Goal: Task Accomplishment & Management: Use online tool/utility

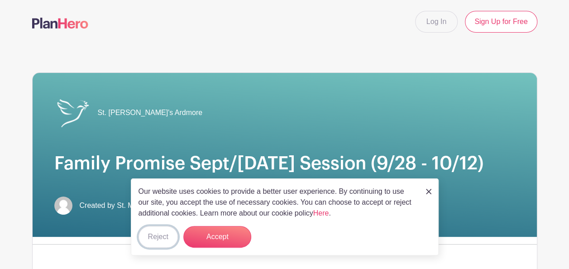
drag, startPoint x: 155, startPoint y: 232, endPoint x: 158, endPoint y: 225, distance: 7.7
click at [155, 232] on button "Reject" at bounding box center [157, 237] width 39 height 22
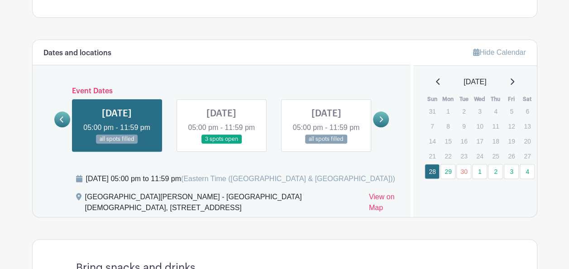
scroll to position [451, 0]
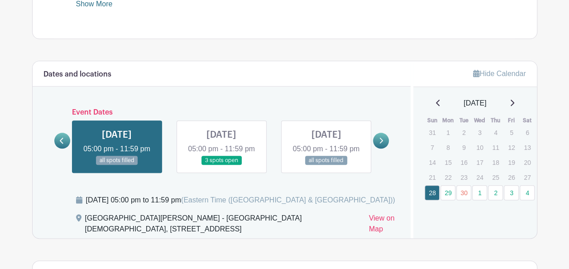
click at [221, 165] on link at bounding box center [221, 165] width 0 height 0
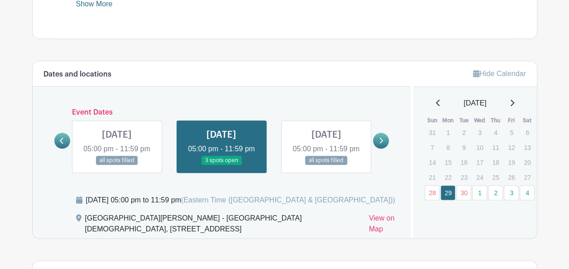
click at [117, 165] on link at bounding box center [117, 165] width 0 height 0
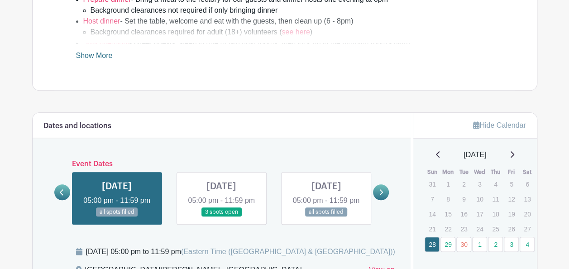
scroll to position [451, 0]
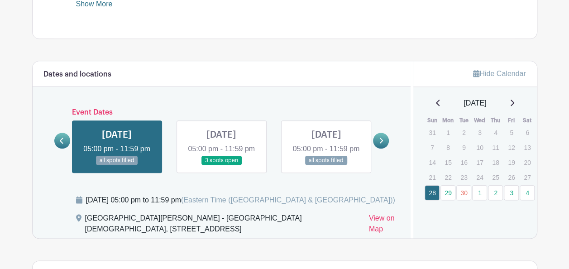
click at [221, 165] on link at bounding box center [221, 165] width 0 height 0
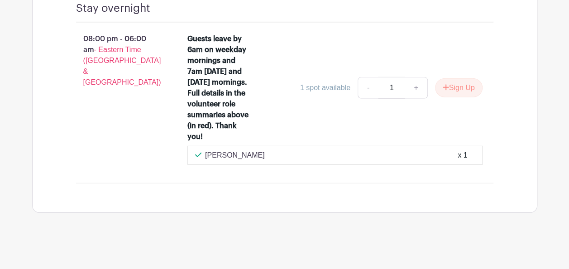
scroll to position [1319, 0]
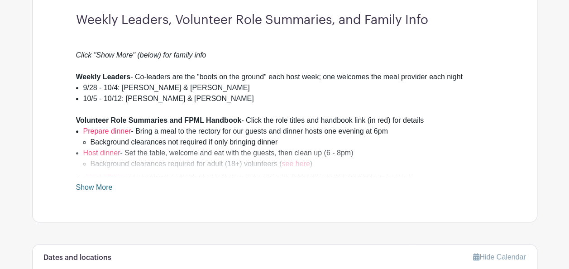
scroll to position [270, 0]
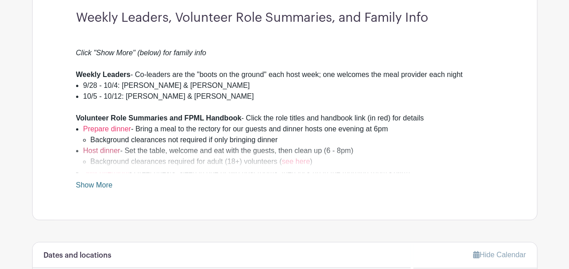
click at [115, 150] on link "Host dinner" at bounding box center [101, 151] width 37 height 8
